Goal: Complete application form

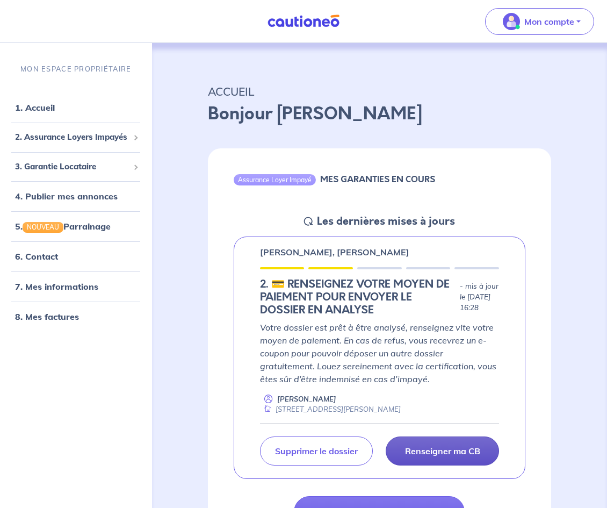
drag, startPoint x: 455, startPoint y: 454, endPoint x: 426, endPoint y: 448, distance: 30.1
click at [426, 448] on p "Renseigner ma CB" at bounding box center [442, 451] width 75 height 11
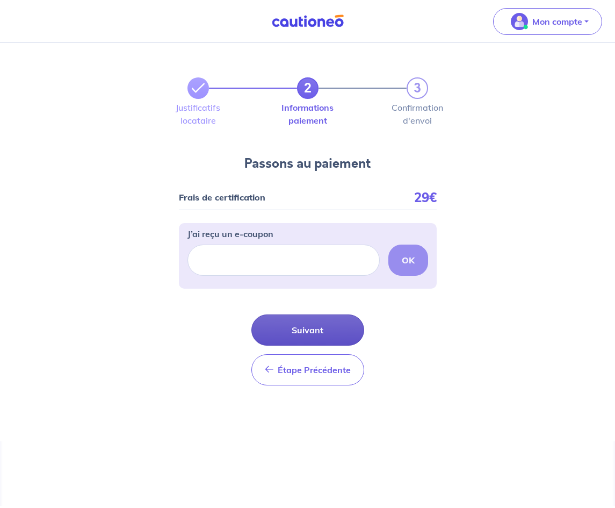
click at [323, 331] on button "Suivant" at bounding box center [308, 329] width 113 height 31
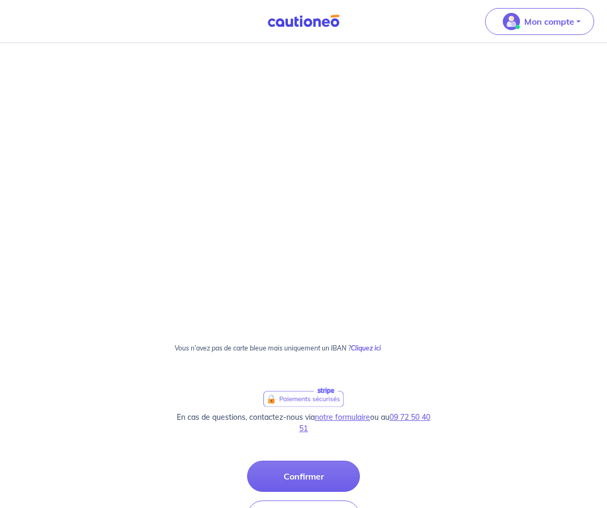
scroll to position [225, 0]
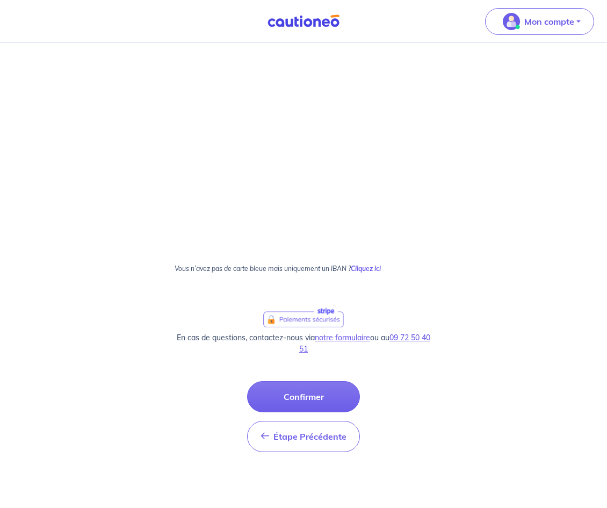
drag, startPoint x: 605, startPoint y: 209, endPoint x: 610, endPoint y: 215, distance: 8.0
click at [607, 215] on html "Mon compte Me déconnecter 2 3 Justificatifs locataire Informations paiement Con…" at bounding box center [303, 141] width 607 height 732
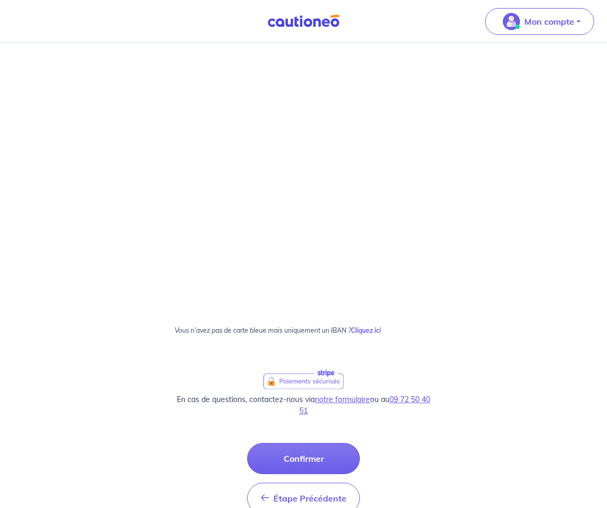
scroll to position [94, 0]
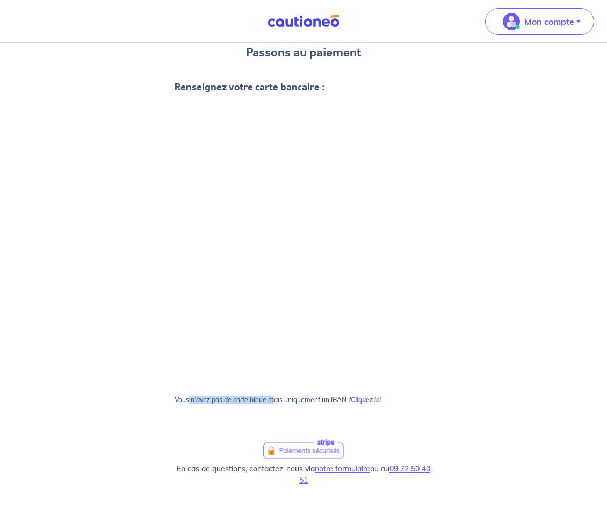
drag, startPoint x: 188, startPoint y: 404, endPoint x: 275, endPoint y: 403, distance: 86.5
click at [275, 403] on p "Vous n’avez pas de carte bleue mais uniquement un IBAN ? Cliquez ici" at bounding box center [304, 404] width 258 height 16
